Goal: Task Accomplishment & Management: Manage account settings

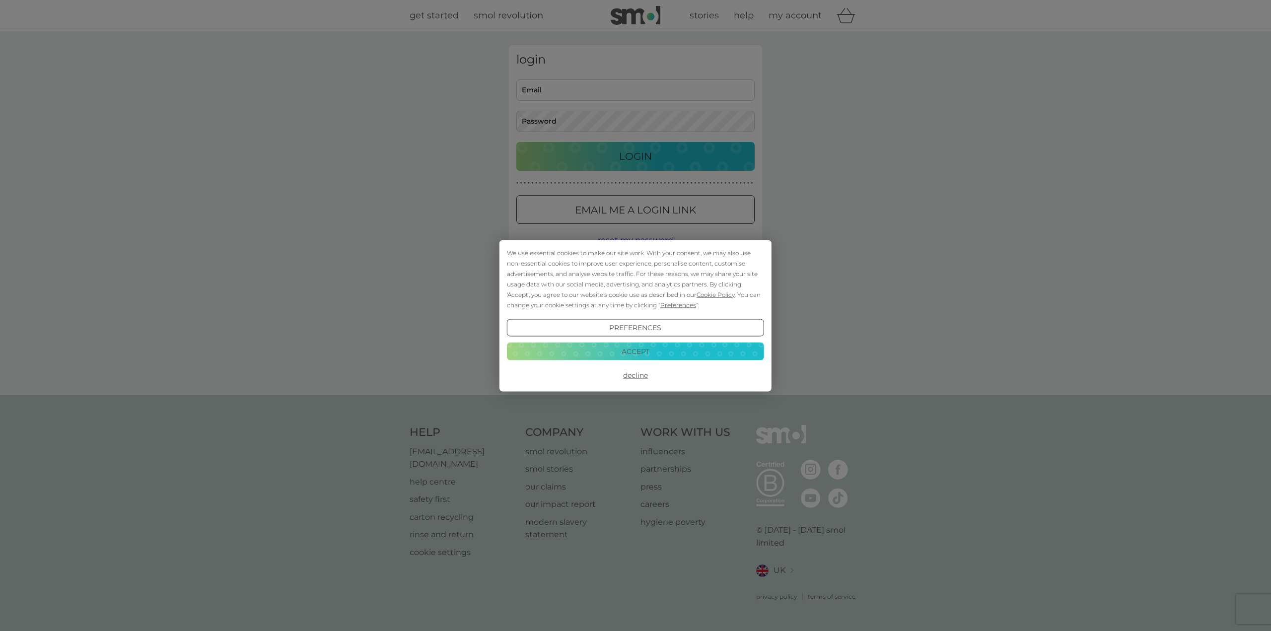
click at [636, 374] on button "Decline" at bounding box center [635, 375] width 257 height 18
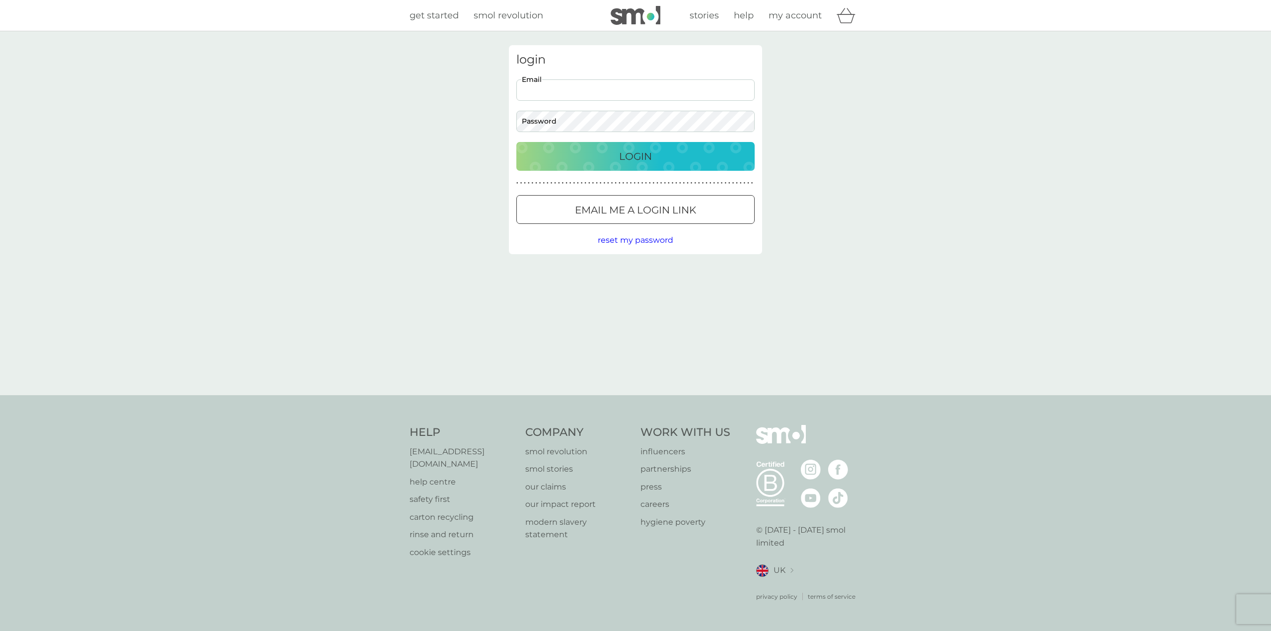
drag, startPoint x: 0, startPoint y: 0, endPoint x: 543, endPoint y: 90, distance: 549.9
click at [543, 90] on input "Email" at bounding box center [635, 89] width 238 height 21
type input "[EMAIL_ADDRESS][DOMAIN_NAME]"
click at [454, 123] on div "login [EMAIL_ADDRESS][DOMAIN_NAME] Email Password Login ● ● ● ● ● ● ● ● ● ● ● ●…" at bounding box center [635, 213] width 1271 height 364
click at [516, 142] on button "Login" at bounding box center [635, 156] width 238 height 29
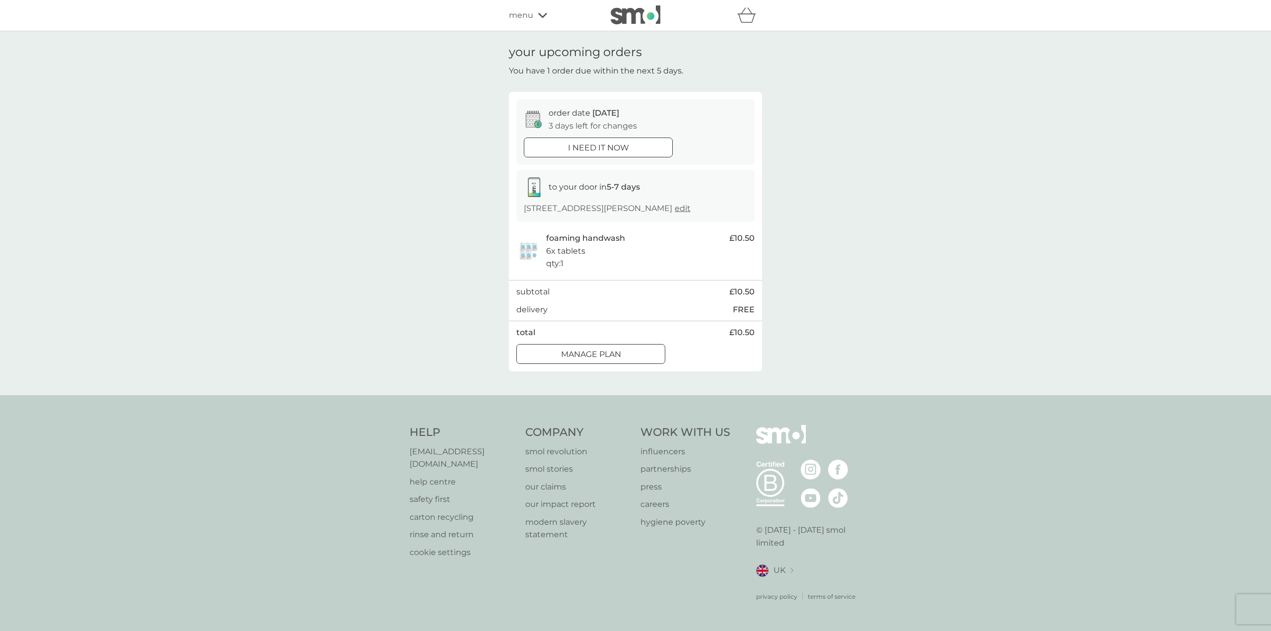
click at [601, 349] on div at bounding box center [591, 354] width 36 height 10
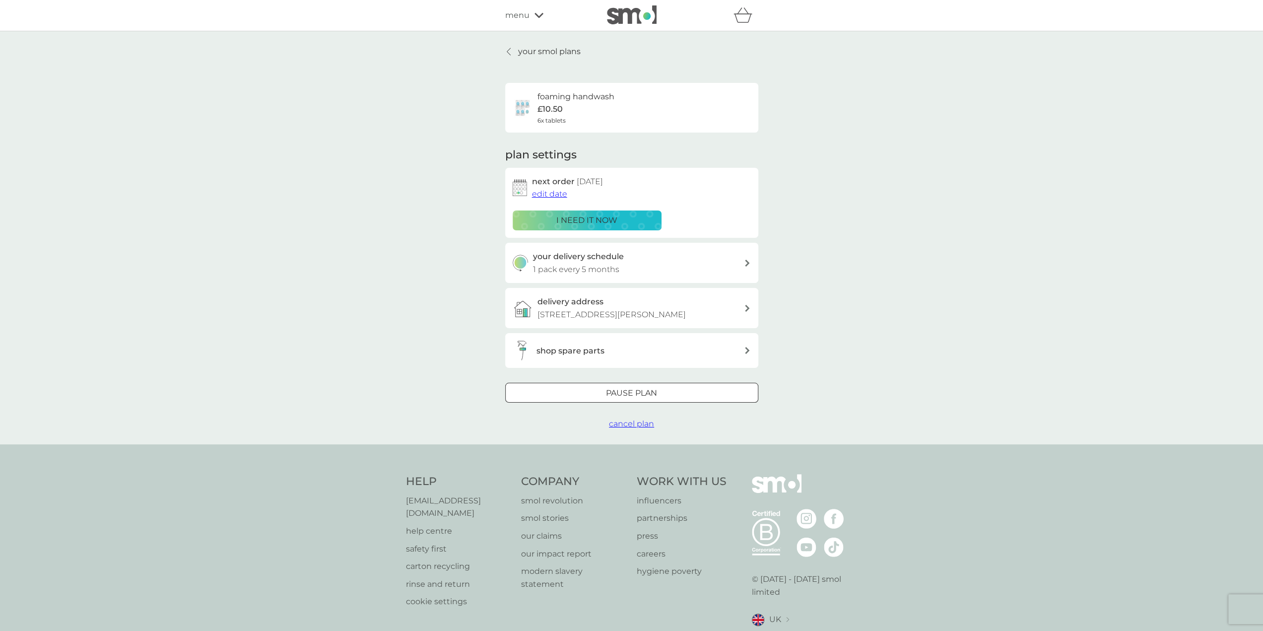
click at [626, 259] on div "your delivery schedule 1 pack every 5 months" at bounding box center [638, 262] width 211 height 25
select select "5"
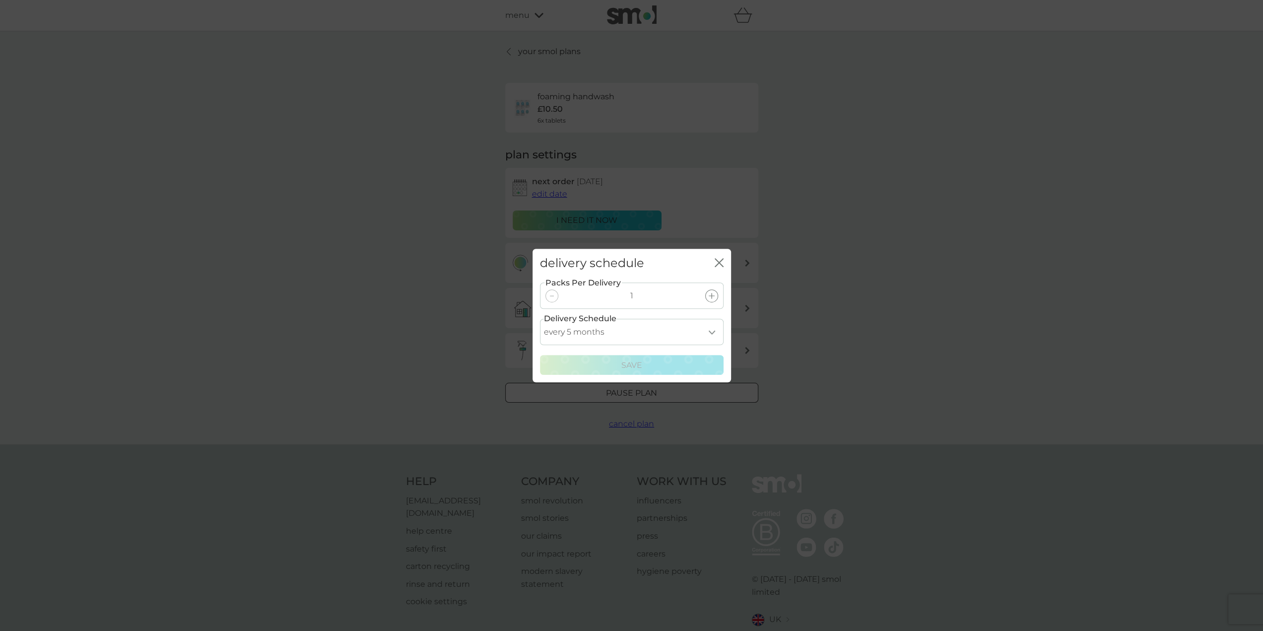
click at [720, 260] on icon "close" at bounding box center [719, 262] width 9 height 9
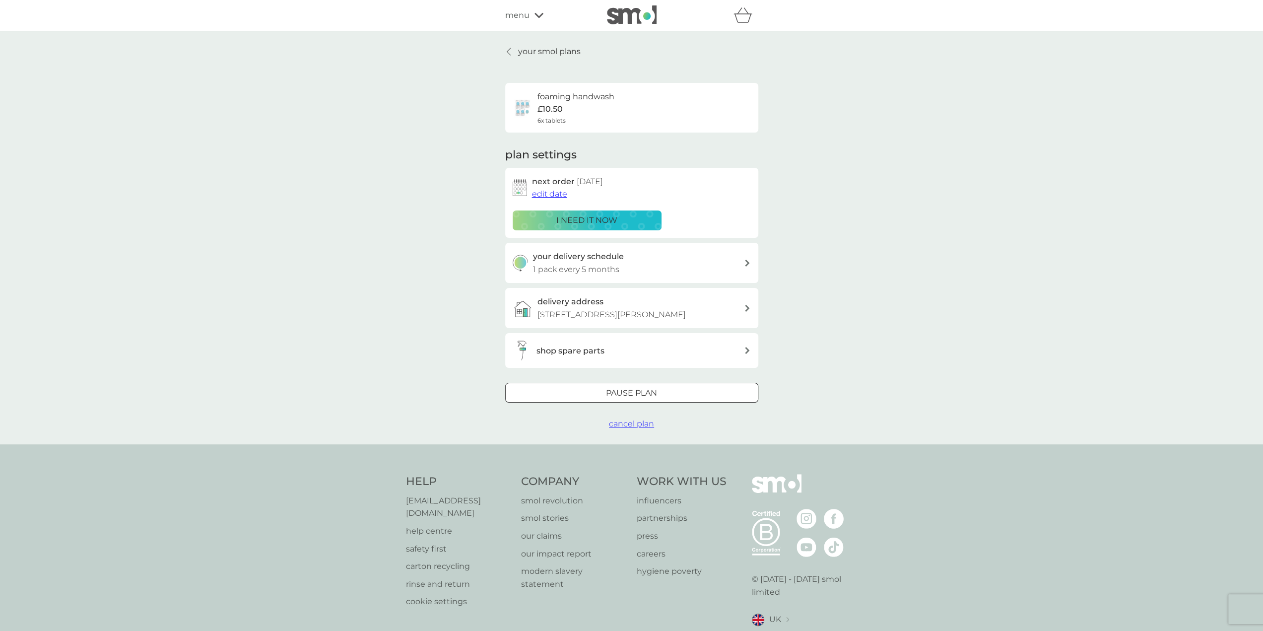
click at [646, 393] on div at bounding box center [632, 393] width 36 height 10
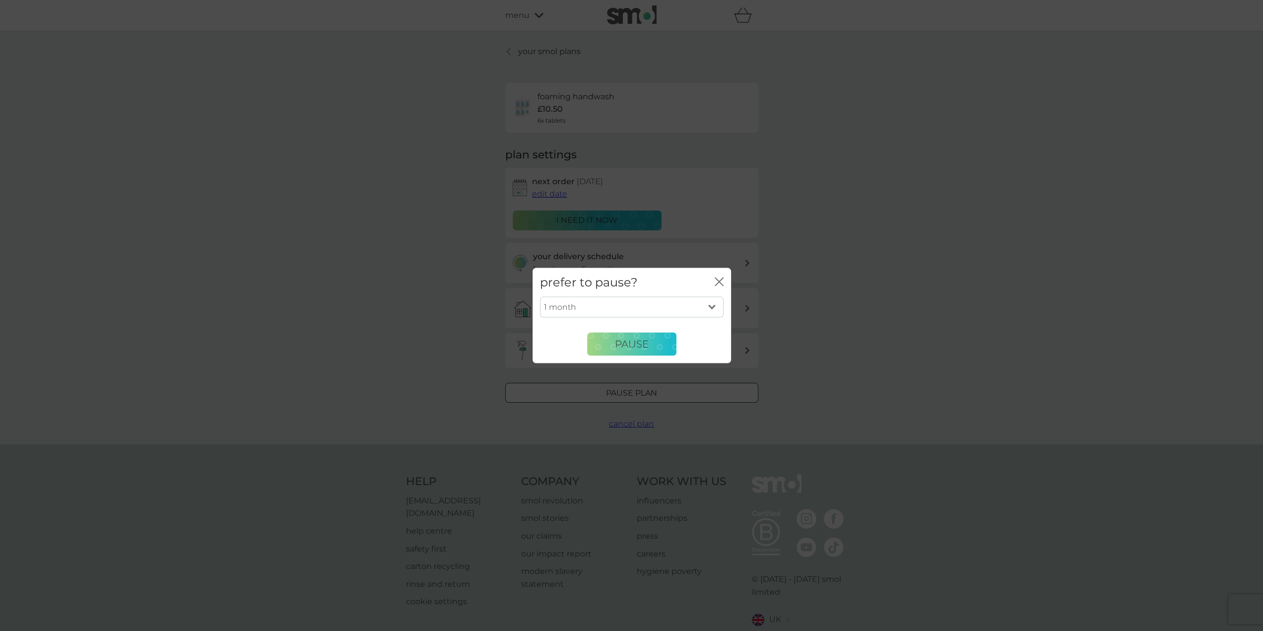
click at [711, 304] on select "1 month 2 months 3 months 4 months 5 months 6 months" at bounding box center [632, 307] width 184 height 21
select select "4"
click at [540, 297] on select "1 month 2 months 3 months 4 months 5 months 6 months" at bounding box center [632, 307] width 184 height 21
click at [634, 343] on span "Pause" at bounding box center [632, 344] width 34 height 12
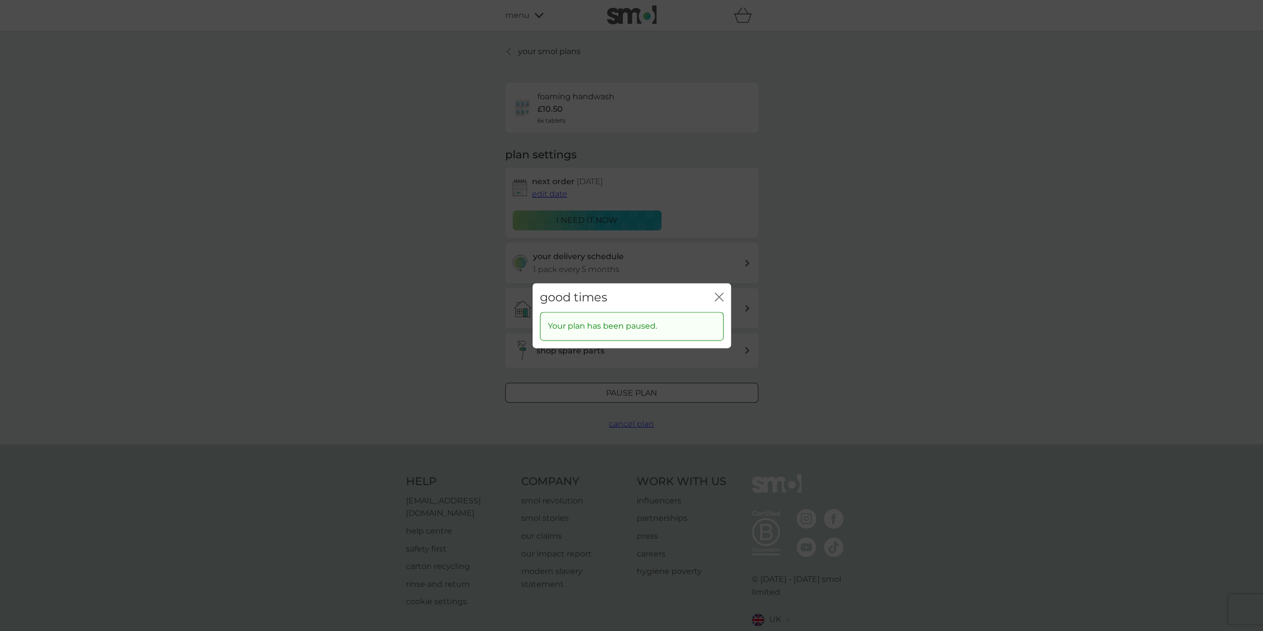
click at [721, 296] on icon "close" at bounding box center [719, 296] width 9 height 9
